Goal: Transaction & Acquisition: Purchase product/service

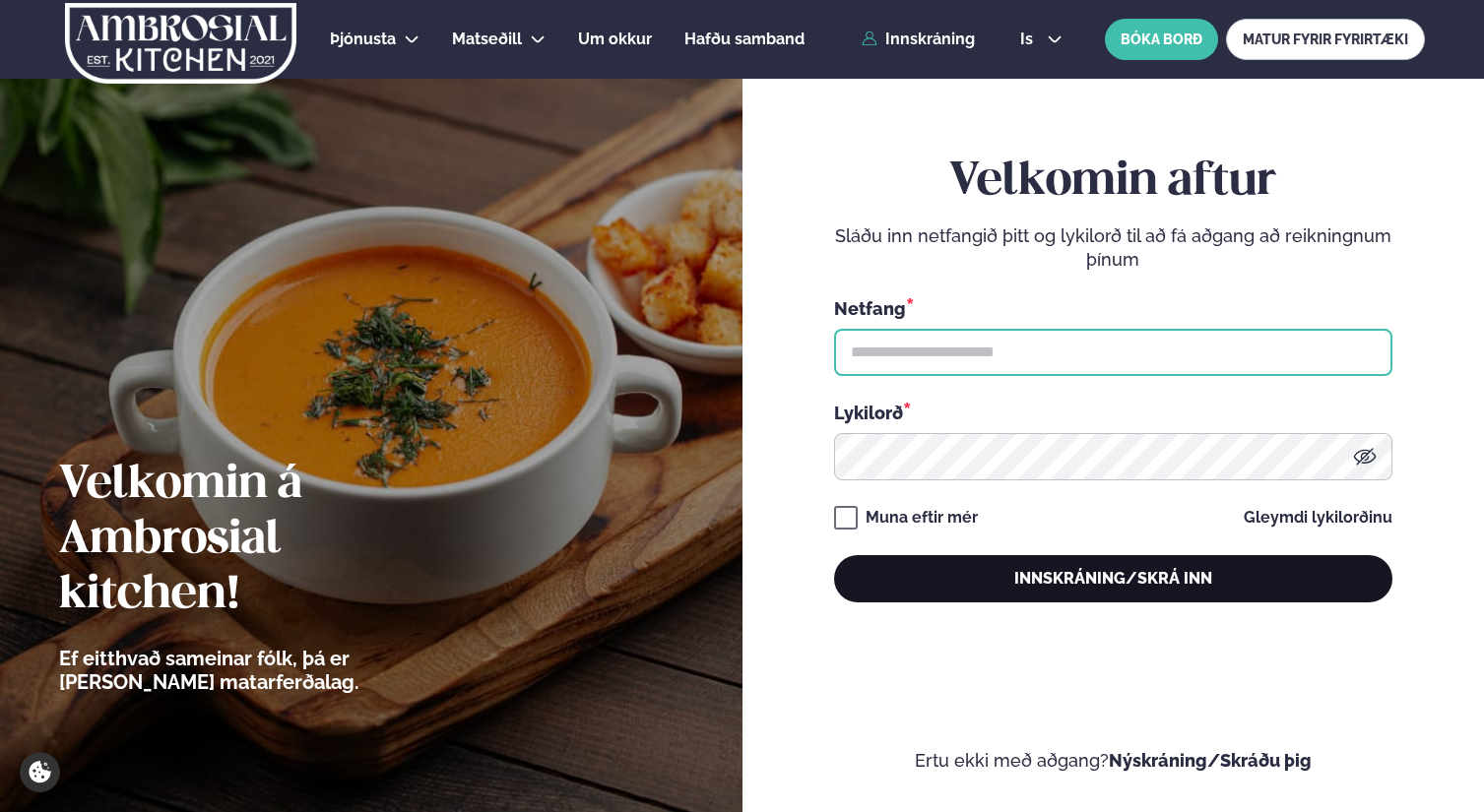
type input "**********"
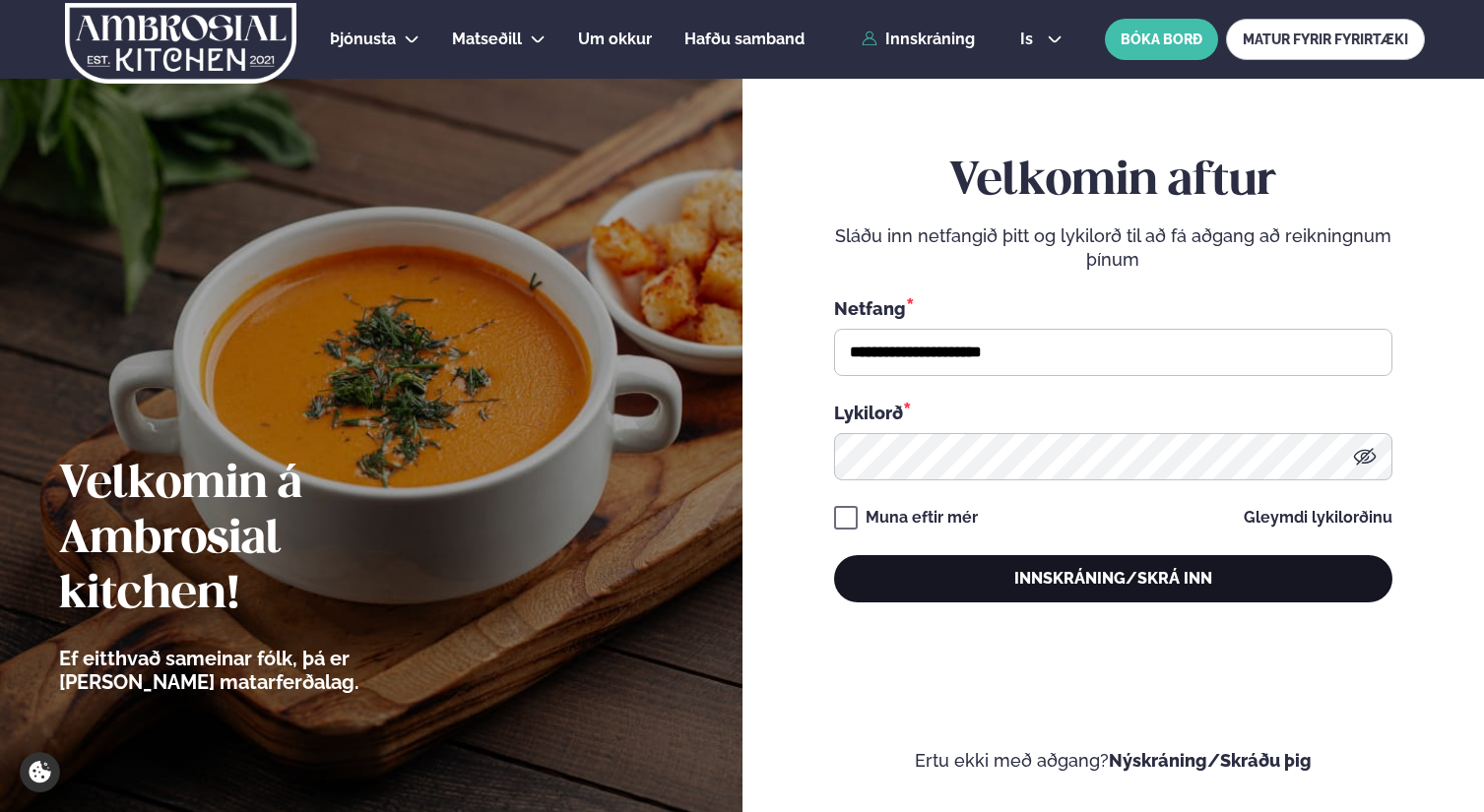
click at [1051, 588] on button "Innskráning/Skrá inn" at bounding box center [1113, 579] width 558 height 48
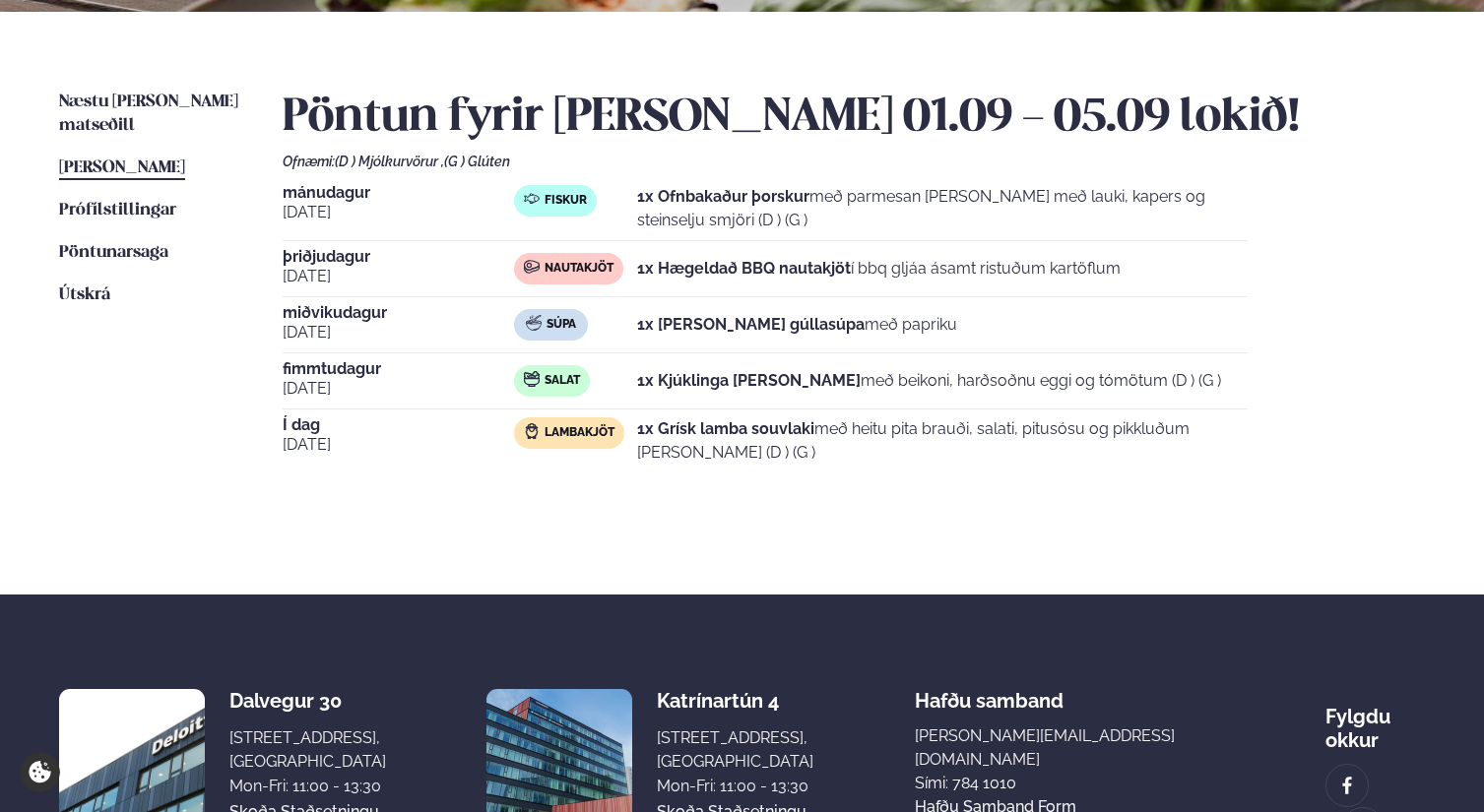
scroll to position [386, 0]
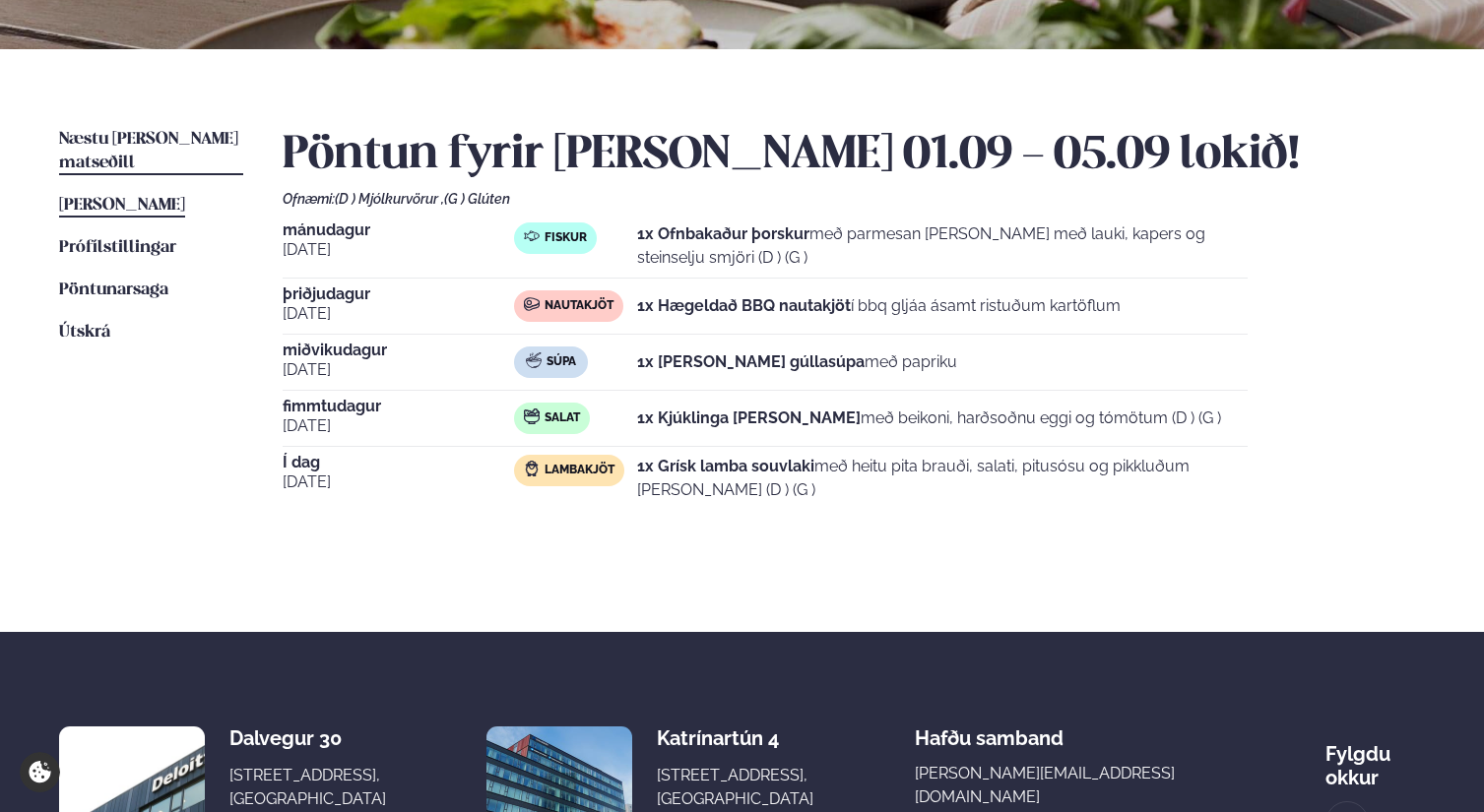
click at [113, 144] on span "Næstu [PERSON_NAME] matseðill" at bounding box center [149, 151] width 180 height 41
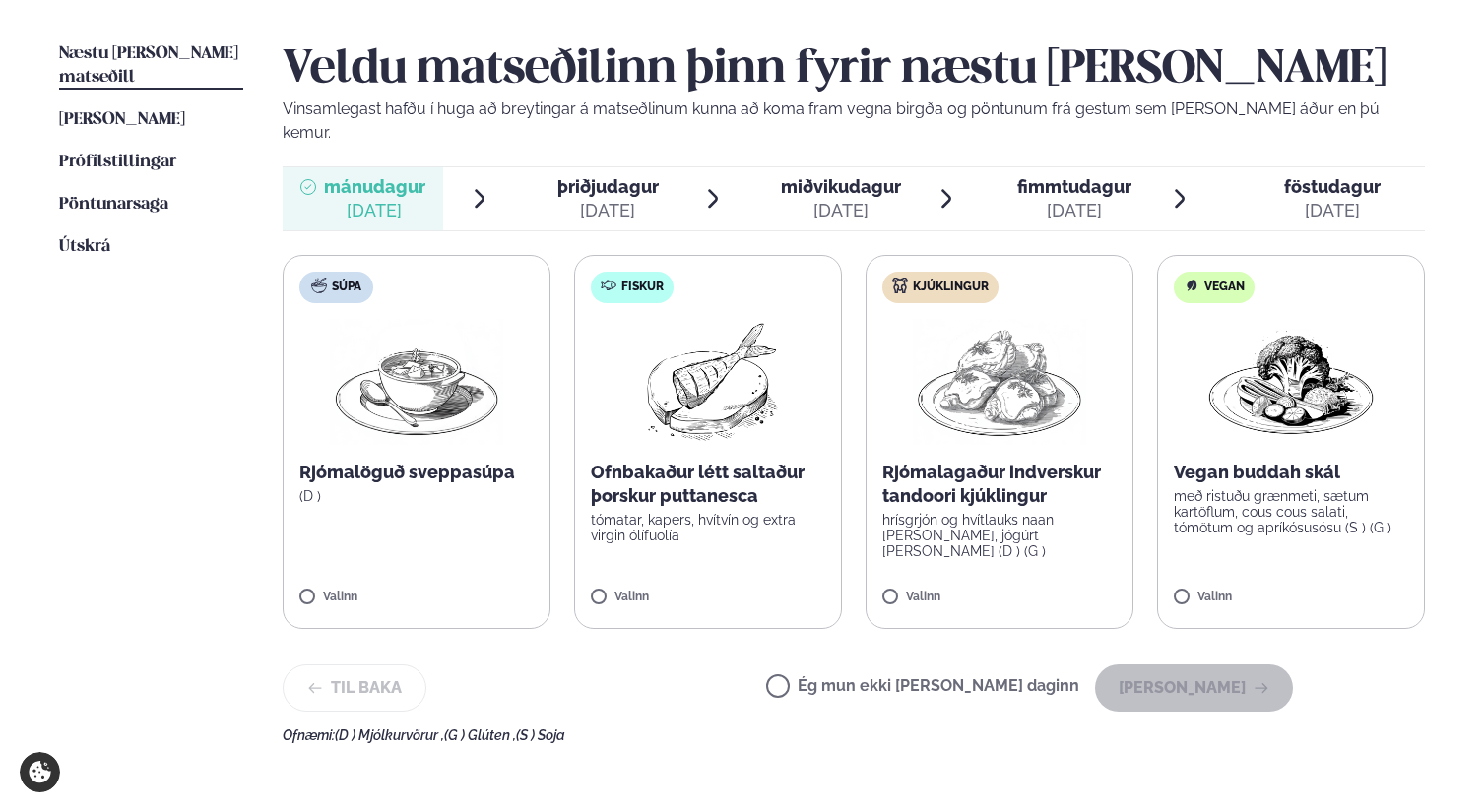
scroll to position [476, 0]
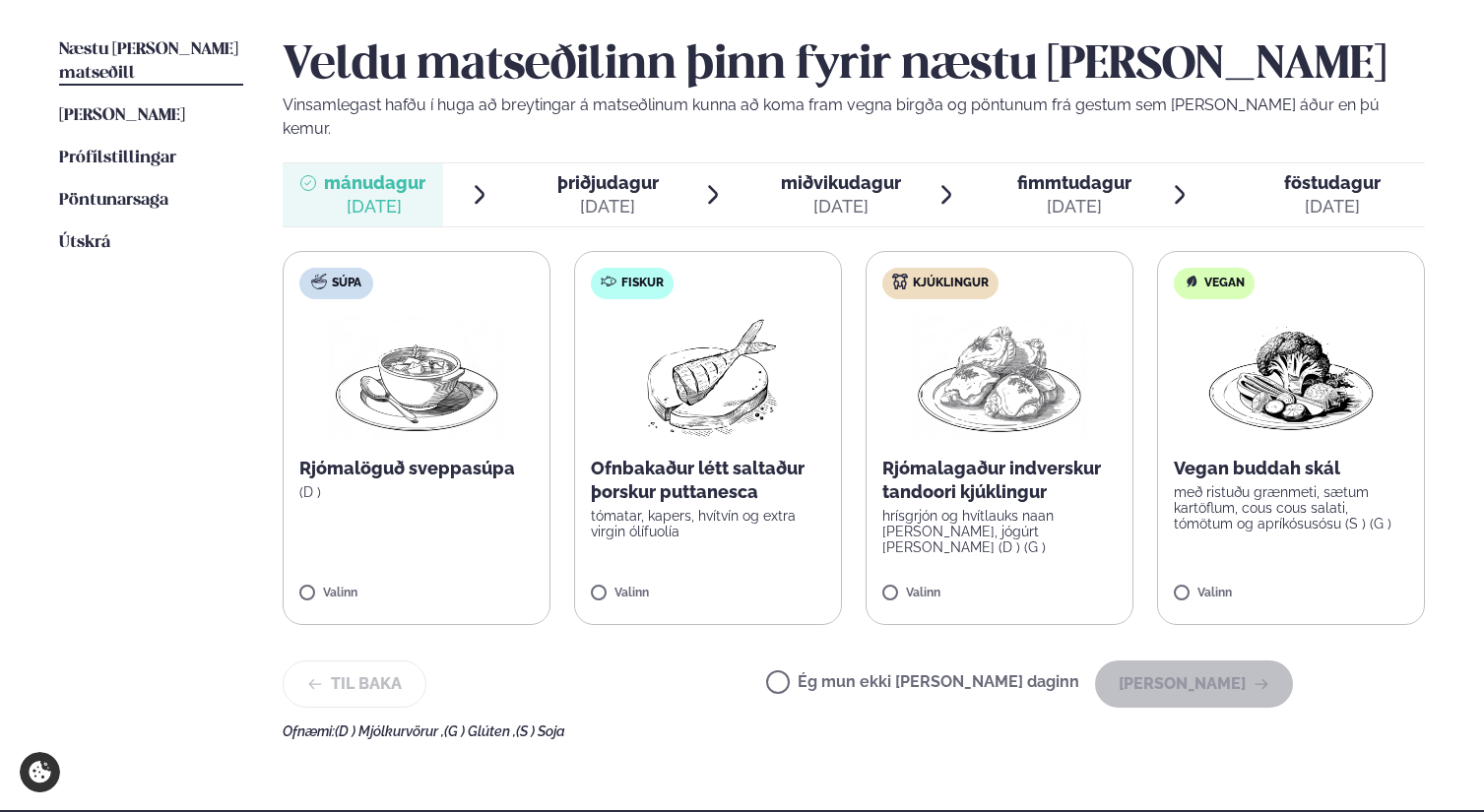
click at [969, 393] on img at bounding box center [999, 378] width 174 height 126
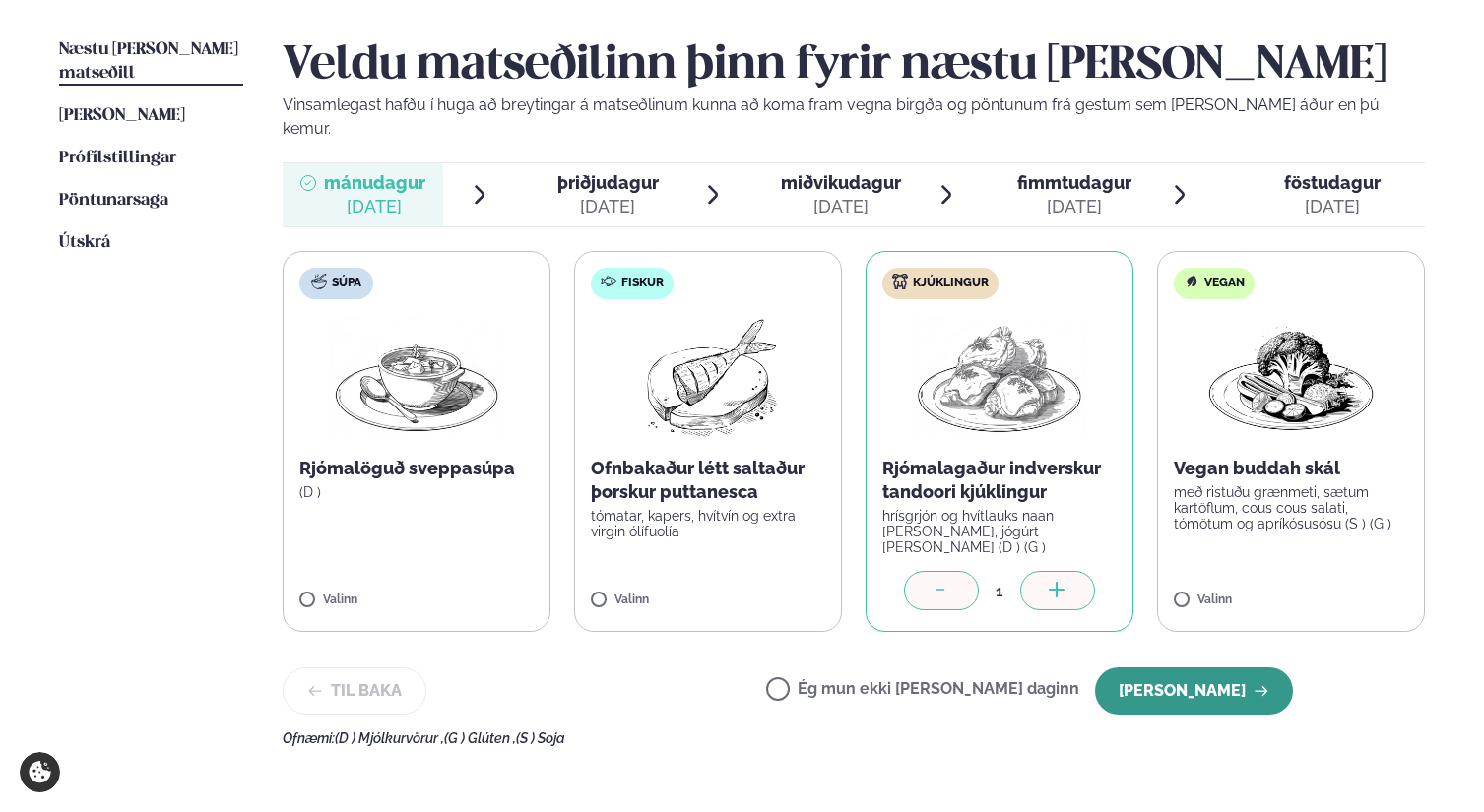
click at [1188, 667] on button "[PERSON_NAME]" at bounding box center [1194, 691] width 198 height 48
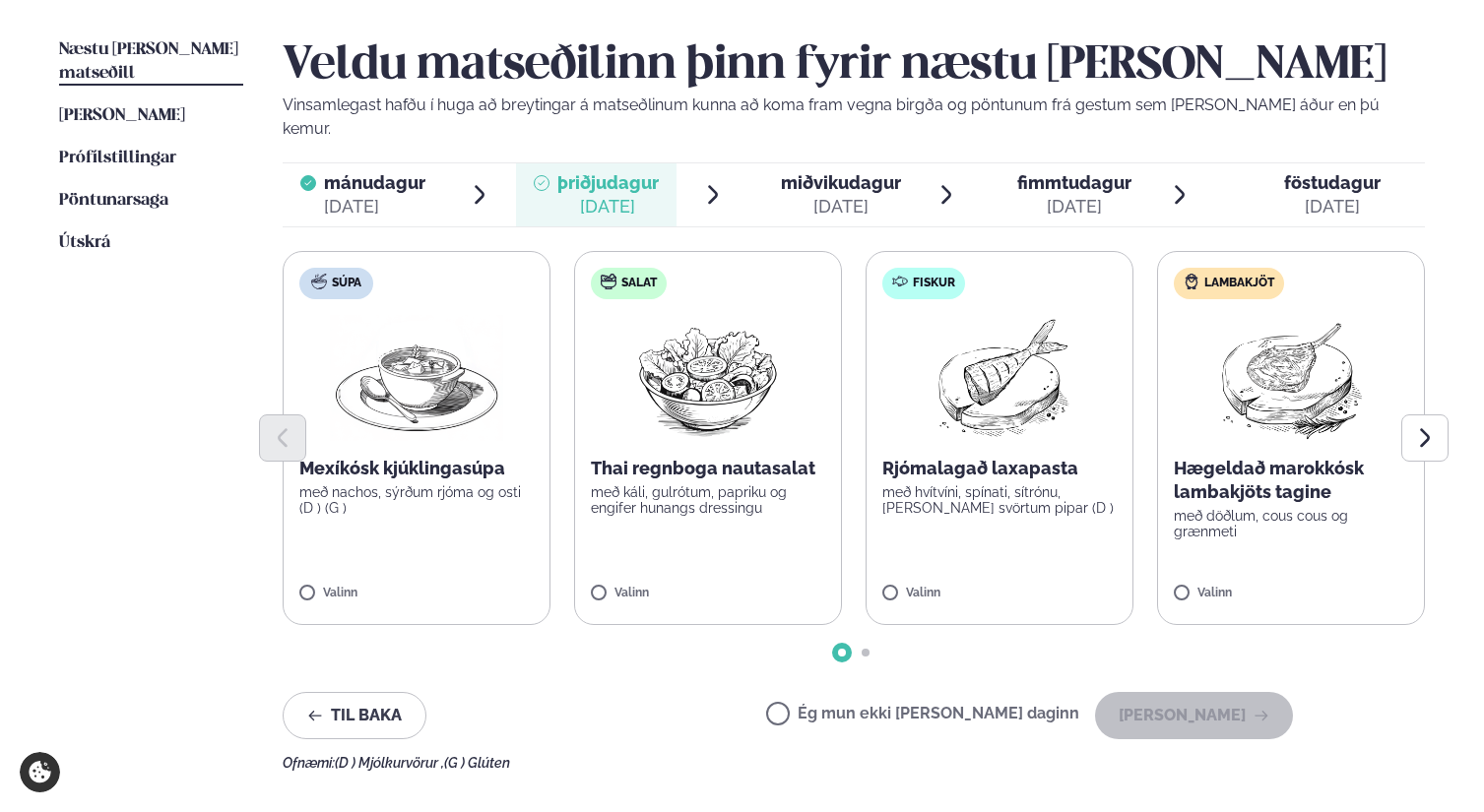
click at [717, 377] on img at bounding box center [709, 378] width 175 height 126
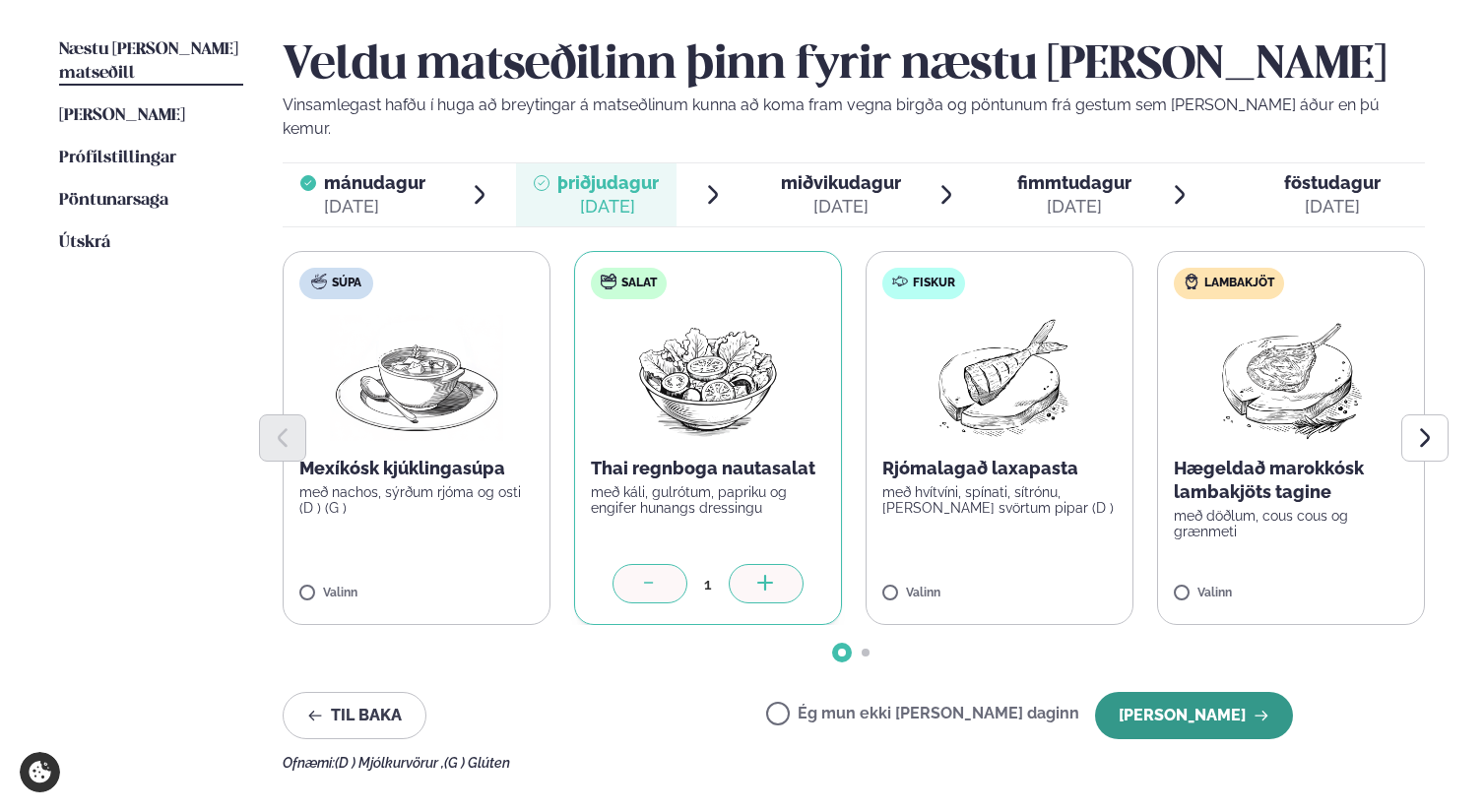
click at [1180, 695] on button "[PERSON_NAME]" at bounding box center [1194, 716] width 198 height 48
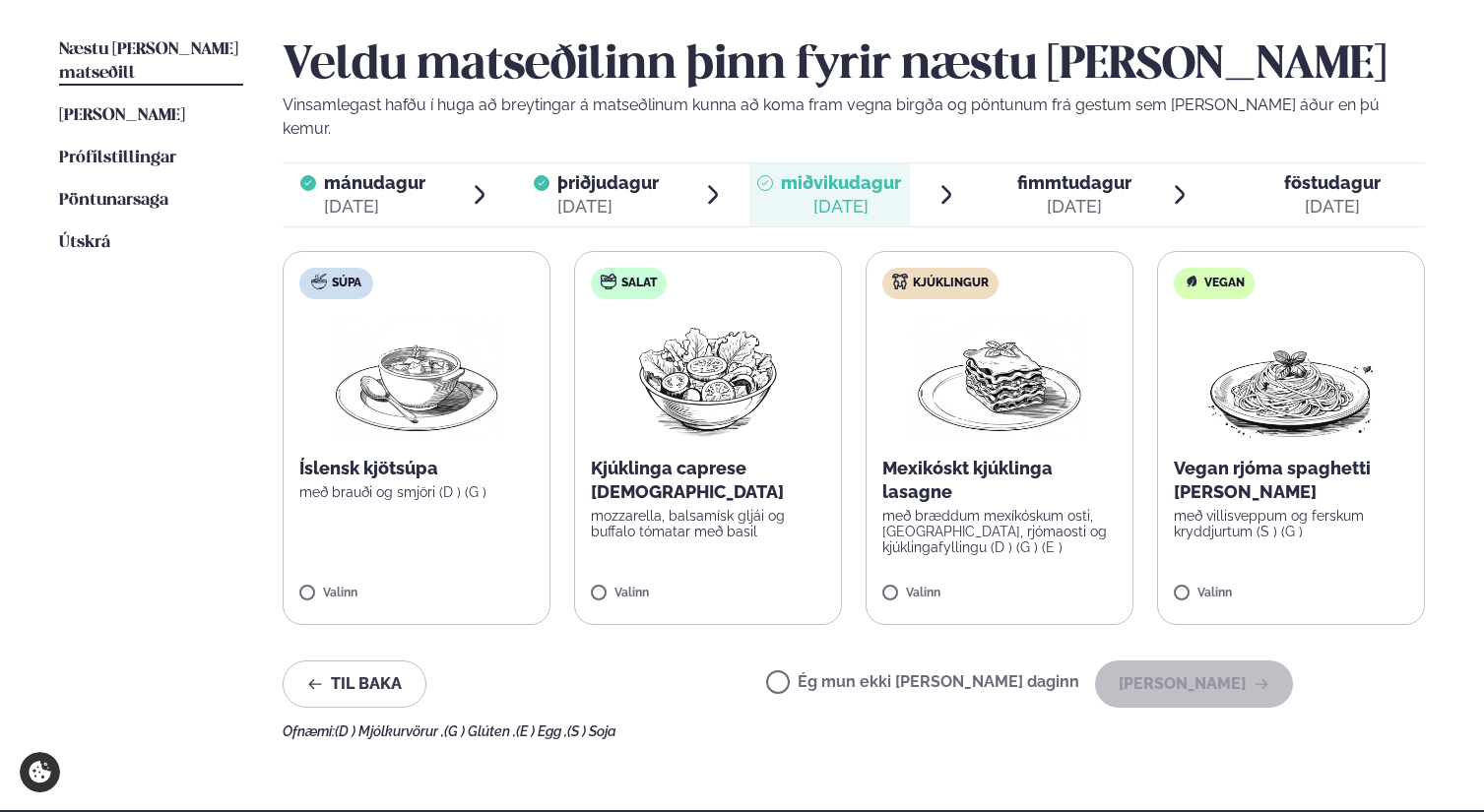
click at [496, 587] on div "Valinn" at bounding box center [417, 598] width 234 height 22
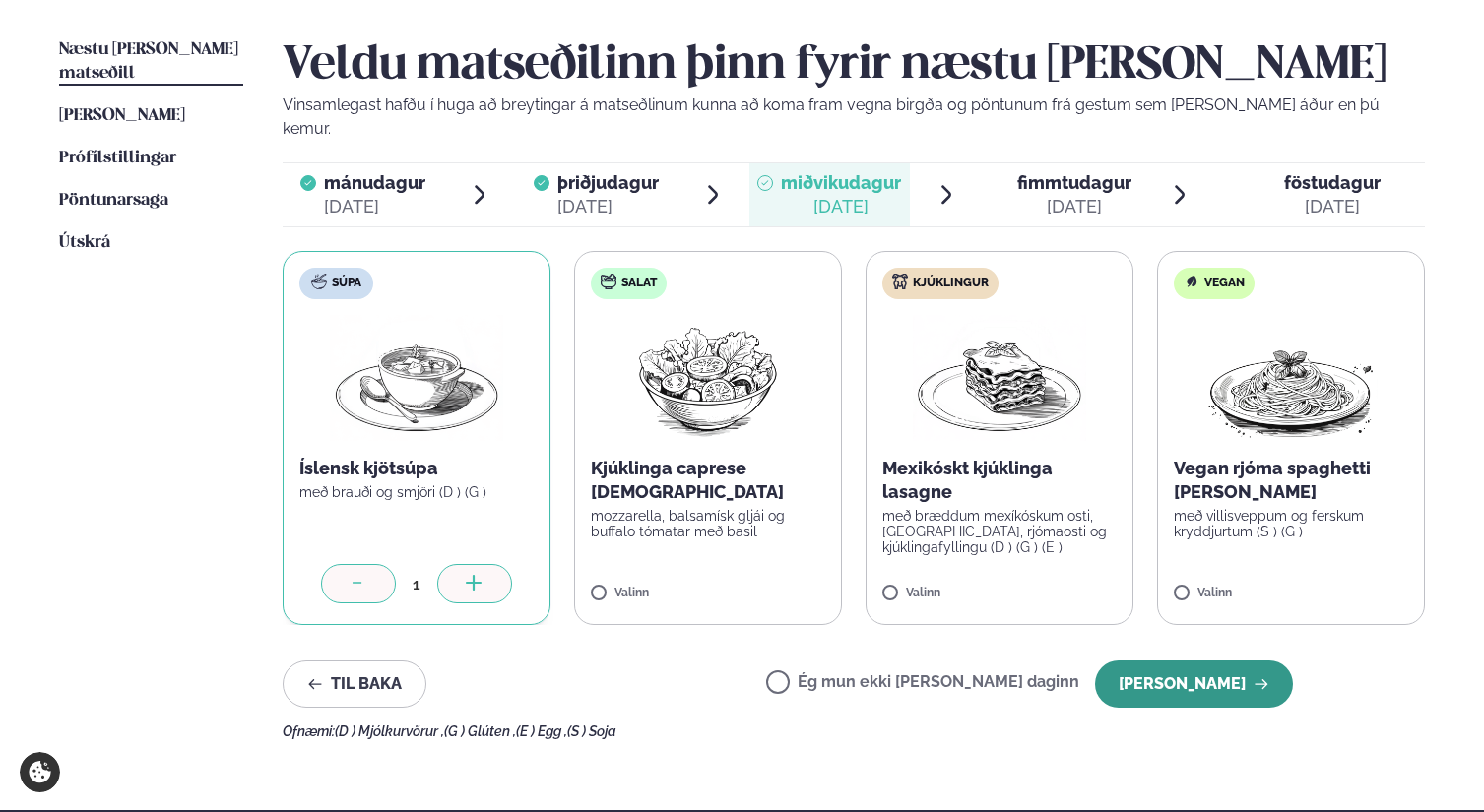
click at [1169, 660] on button "[PERSON_NAME]" at bounding box center [1194, 684] width 198 height 48
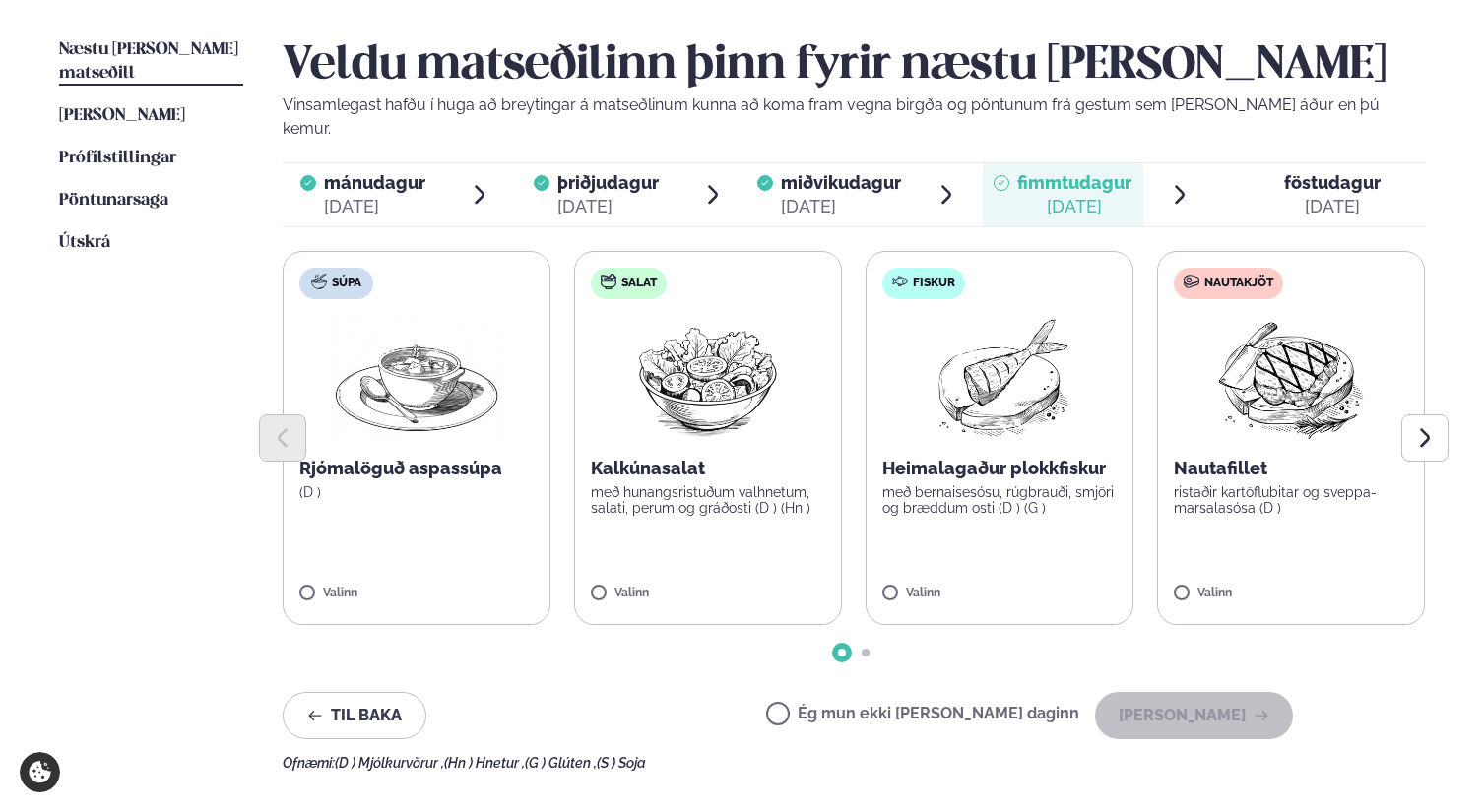
click at [1298, 551] on label "Nautakjöt Nautafillet ristaðir kartöflubitar og sveppa- marsalasósa (D ) Valinn" at bounding box center [1292, 437] width 268 height 374
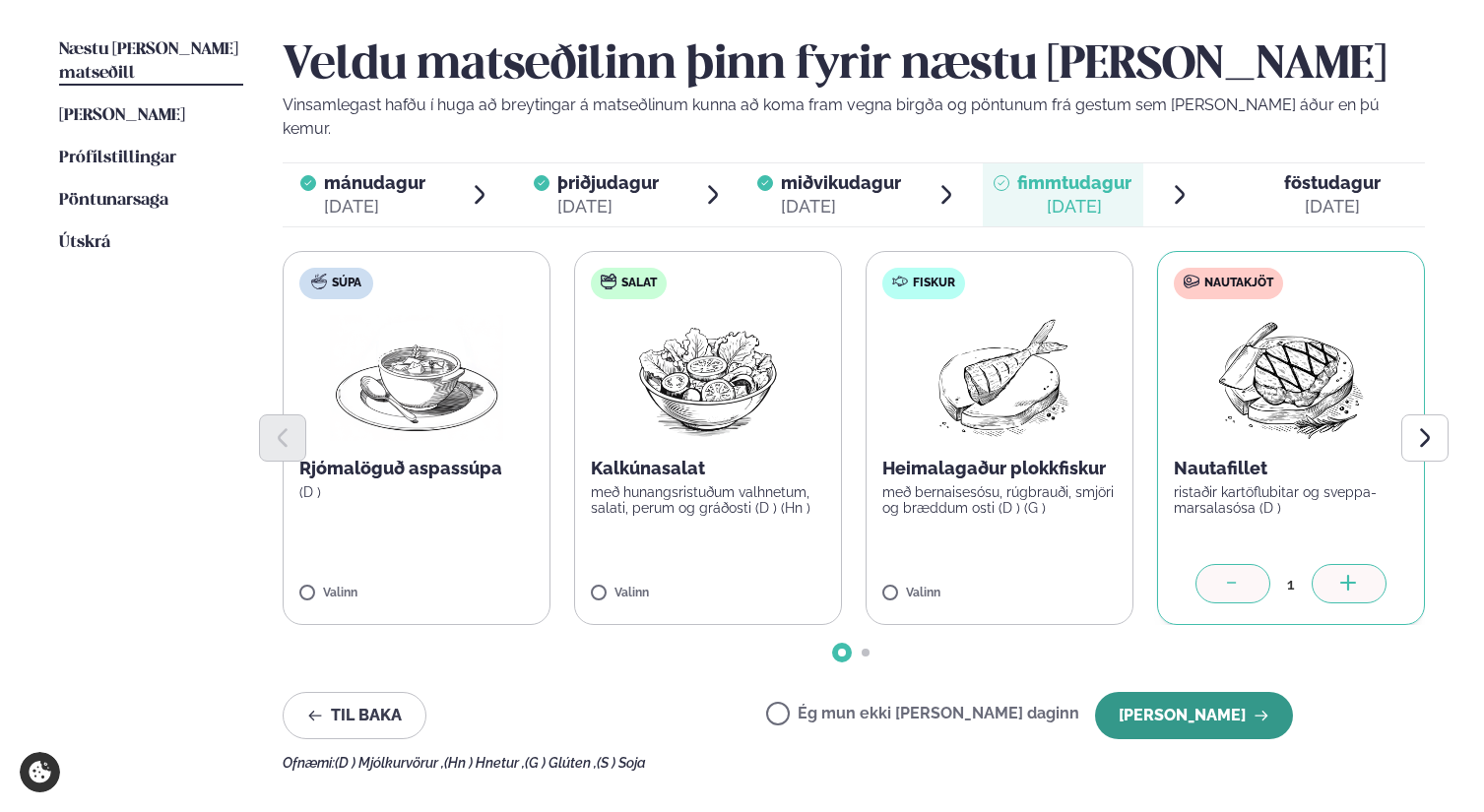
click at [1215, 692] on button "[PERSON_NAME]" at bounding box center [1194, 716] width 198 height 48
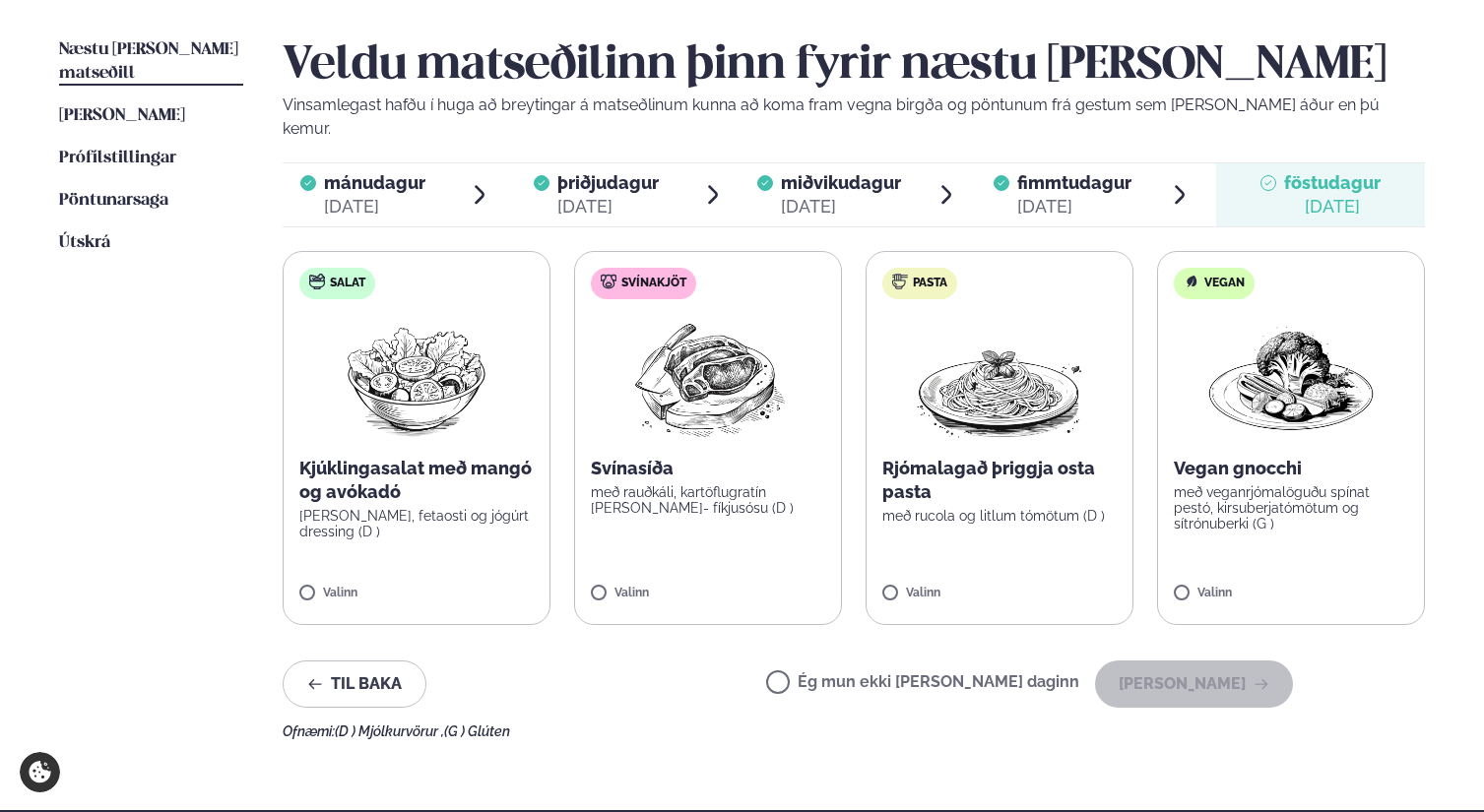
click at [430, 418] on label "Salat Kjúklingasalat með mangó og avókadó [PERSON_NAME], fetaosti og jógúrt dre…" at bounding box center [417, 437] width 268 height 374
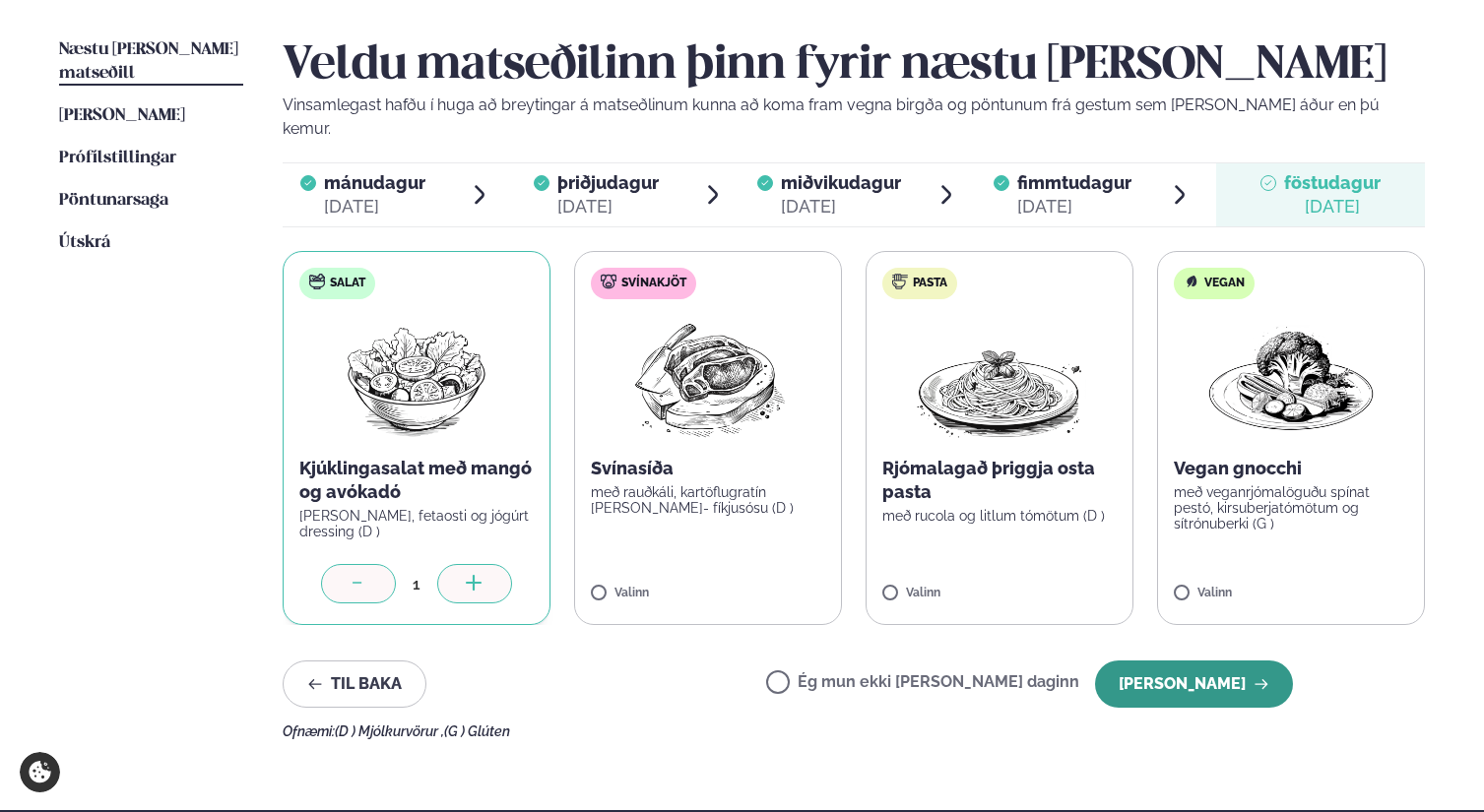
click at [1211, 660] on button "[PERSON_NAME]" at bounding box center [1194, 684] width 198 height 48
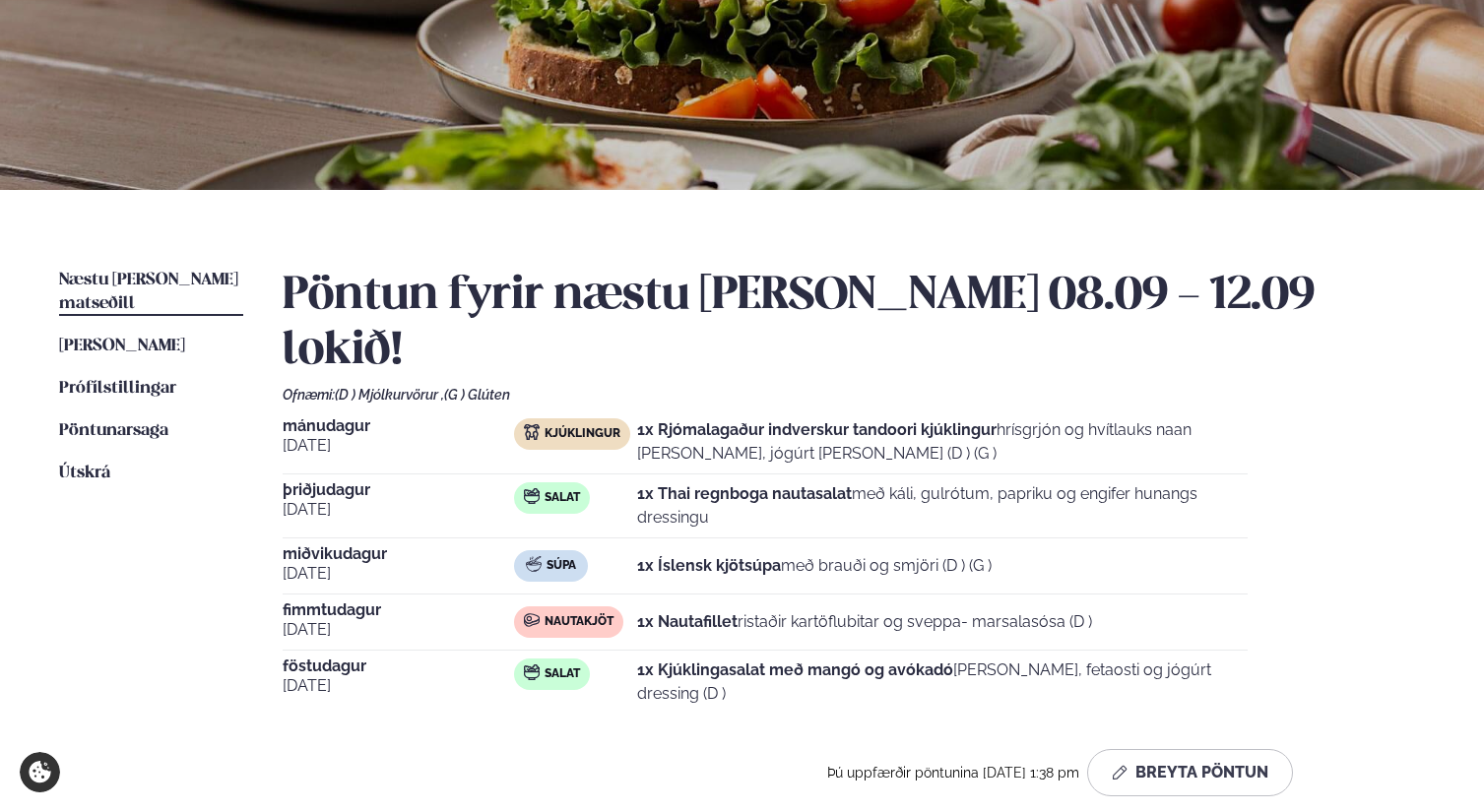
scroll to position [160, 0]
